Goal: Navigation & Orientation: Find specific page/section

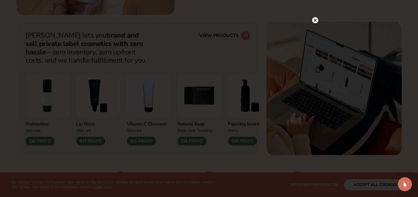
scroll to position [223, 0]
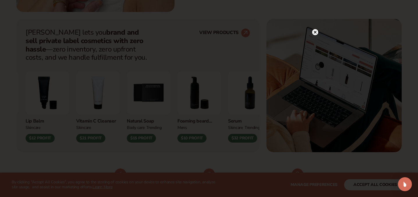
click at [315, 31] on circle at bounding box center [315, 32] width 6 height 6
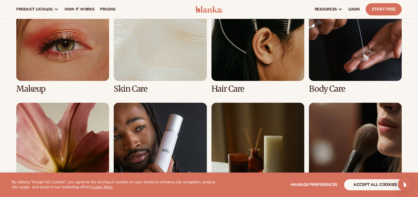
scroll to position [1134, 0]
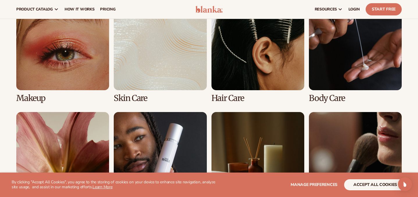
click at [92, 60] on link "1 / 8" at bounding box center [62, 49] width 93 height 105
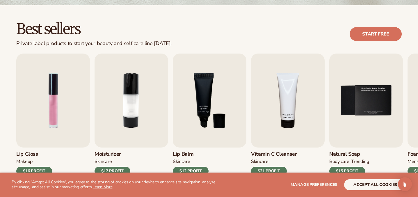
scroll to position [153, 0]
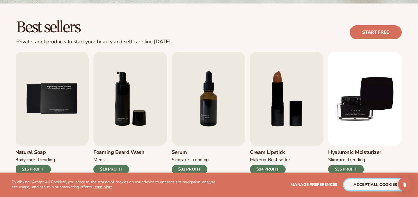
click at [367, 188] on button "accept all cookies" at bounding box center [375, 184] width 62 height 11
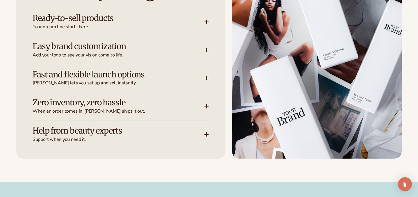
scroll to position [792, 0]
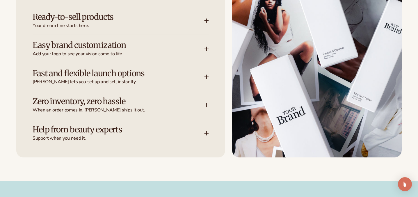
click at [87, 23] on span "Your dream line starts here." at bounding box center [119, 26] width 172 height 6
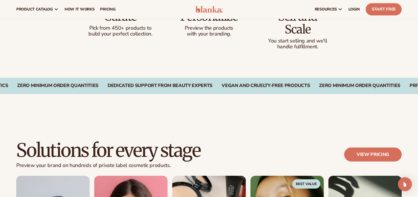
scroll to position [231, 0]
